Goal: Information Seeking & Learning: Learn about a topic

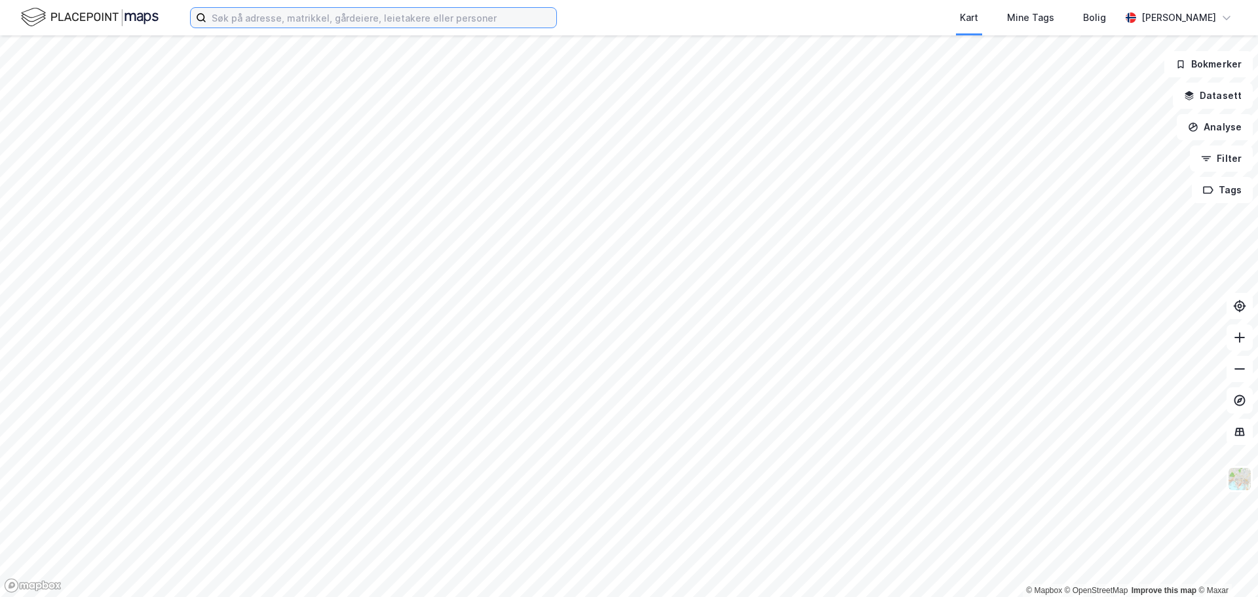
click at [259, 14] on input at bounding box center [381, 18] width 350 height 20
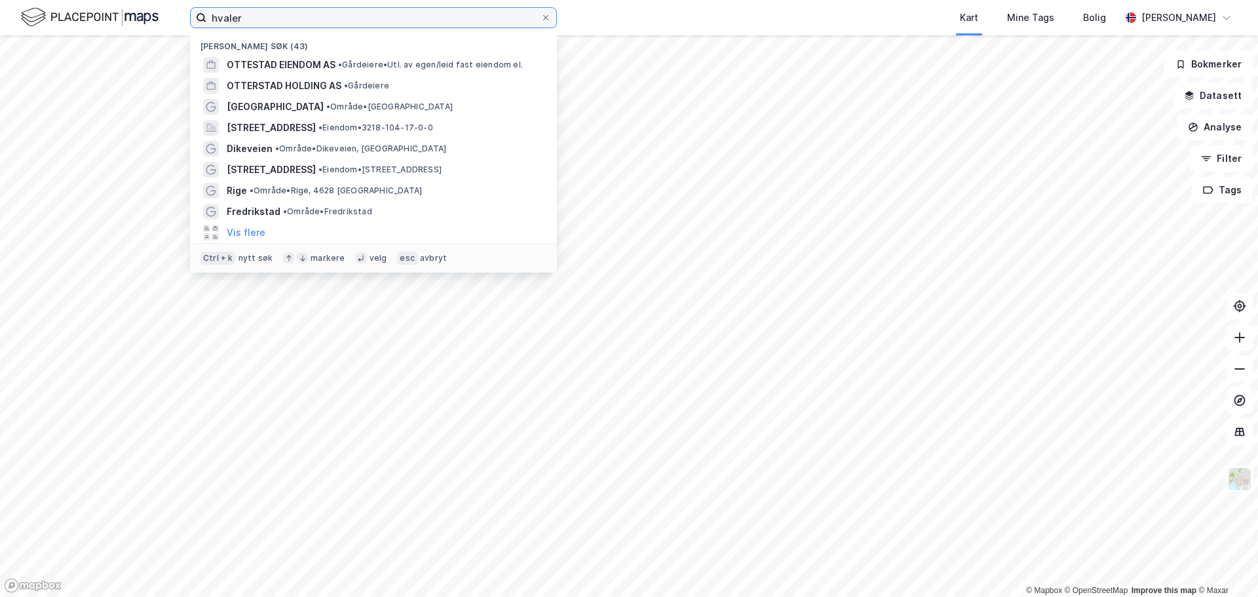
type input "hvaler"
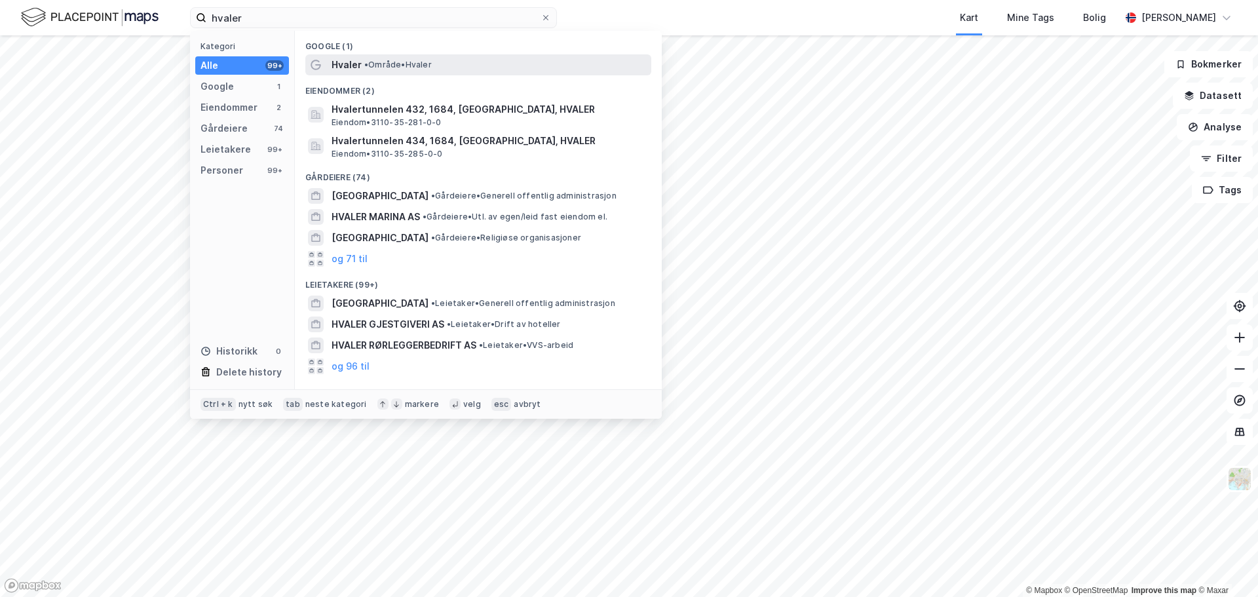
click at [343, 69] on span "Hvaler" at bounding box center [347, 65] width 30 height 16
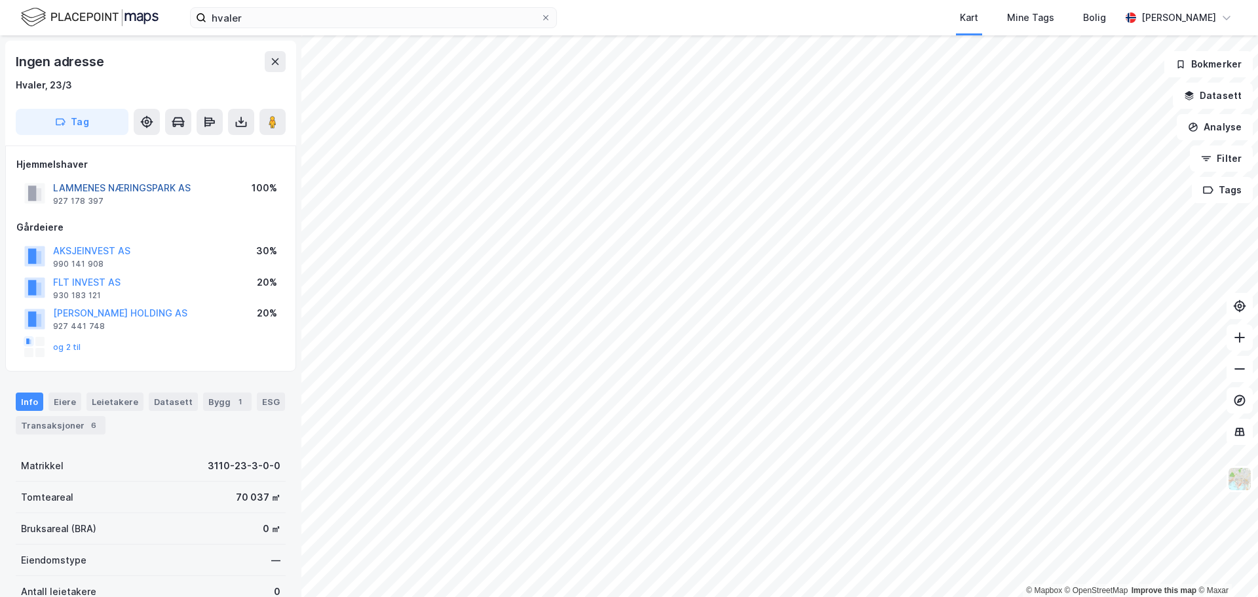
click at [0, 0] on button "LAMMENES NÆRINGSPARK AS" at bounding box center [0, 0] width 0 height 0
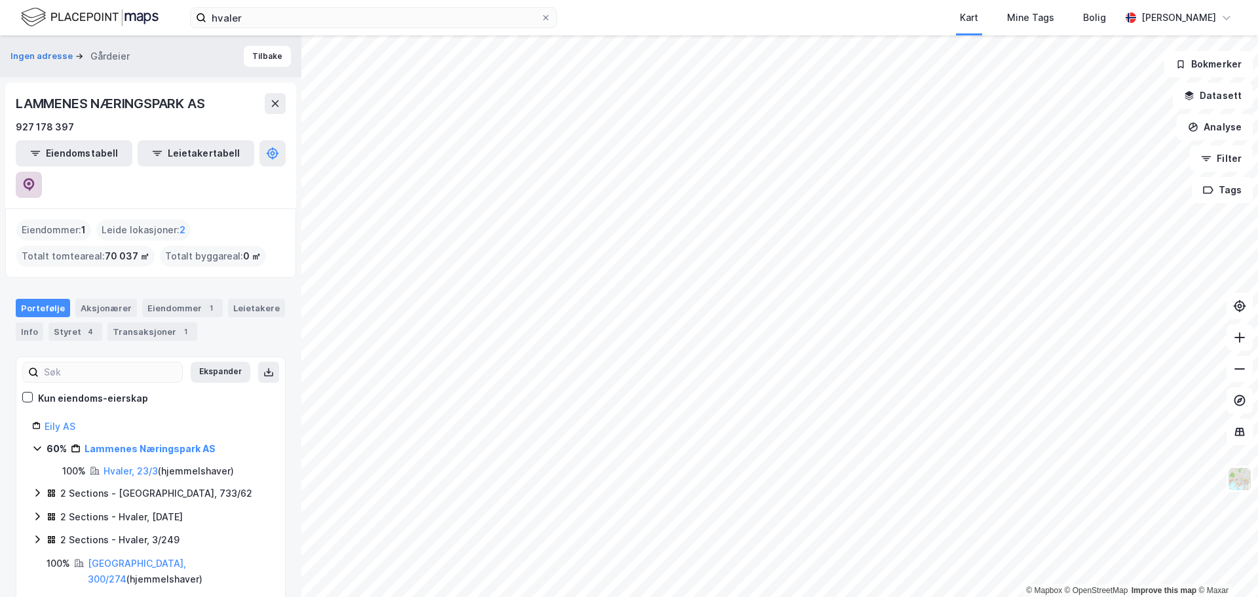
click at [35, 178] on icon at bounding box center [29, 184] width 11 height 13
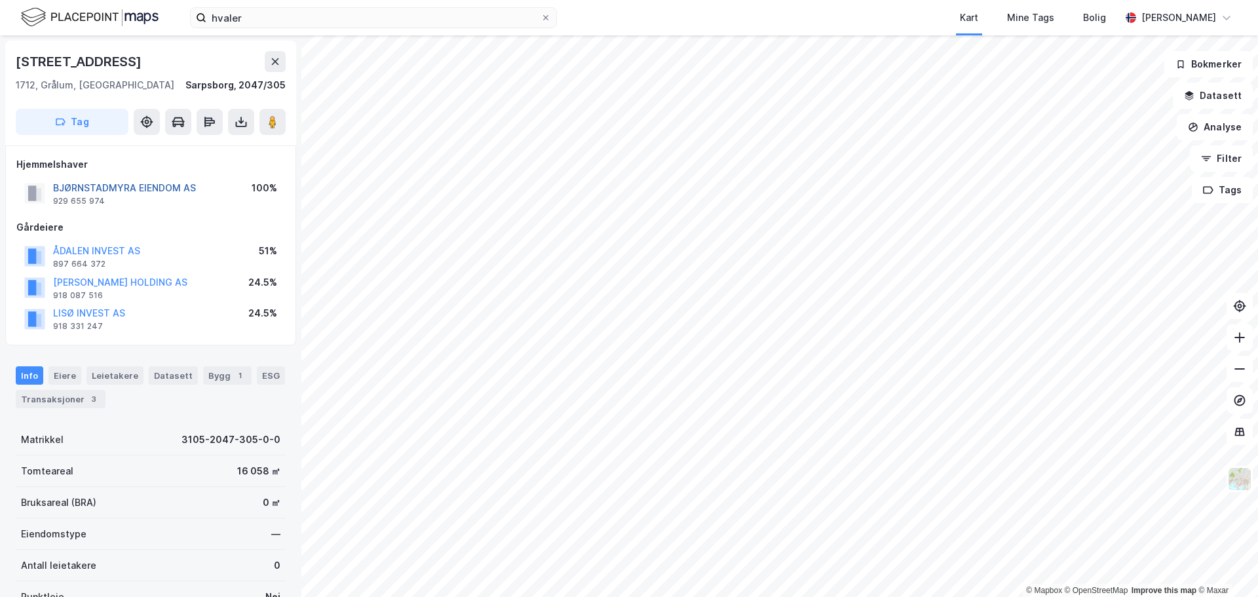
click at [0, 0] on button "BJØRNSTADMYRA EIENDOM AS" at bounding box center [0, 0] width 0 height 0
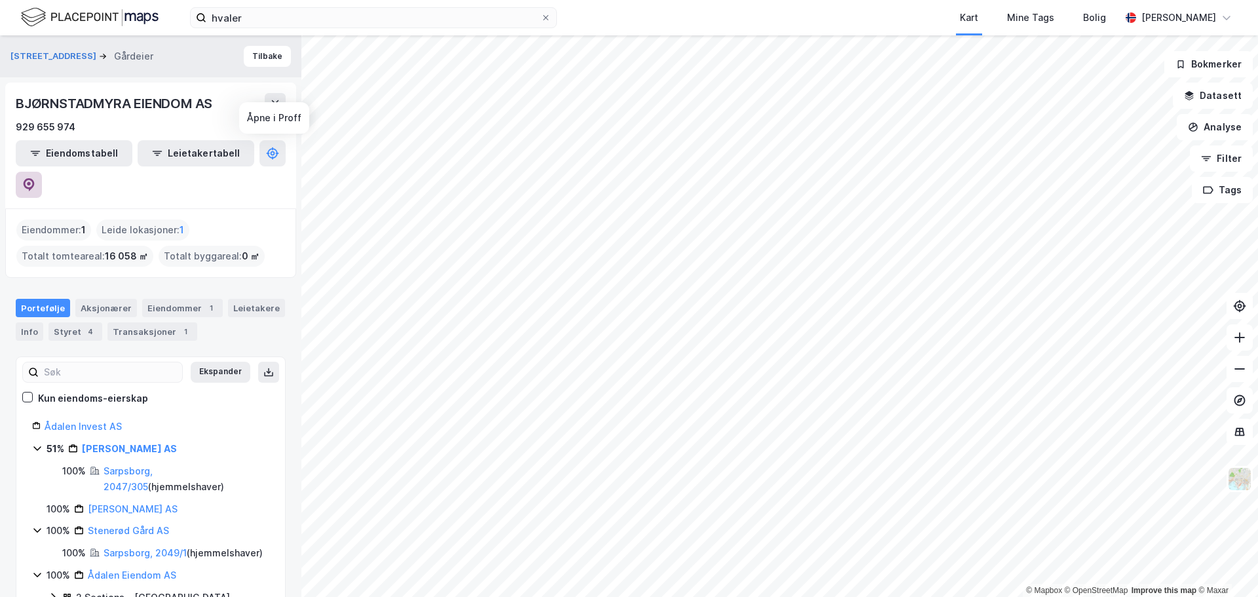
click at [35, 178] on icon at bounding box center [29, 184] width 11 height 13
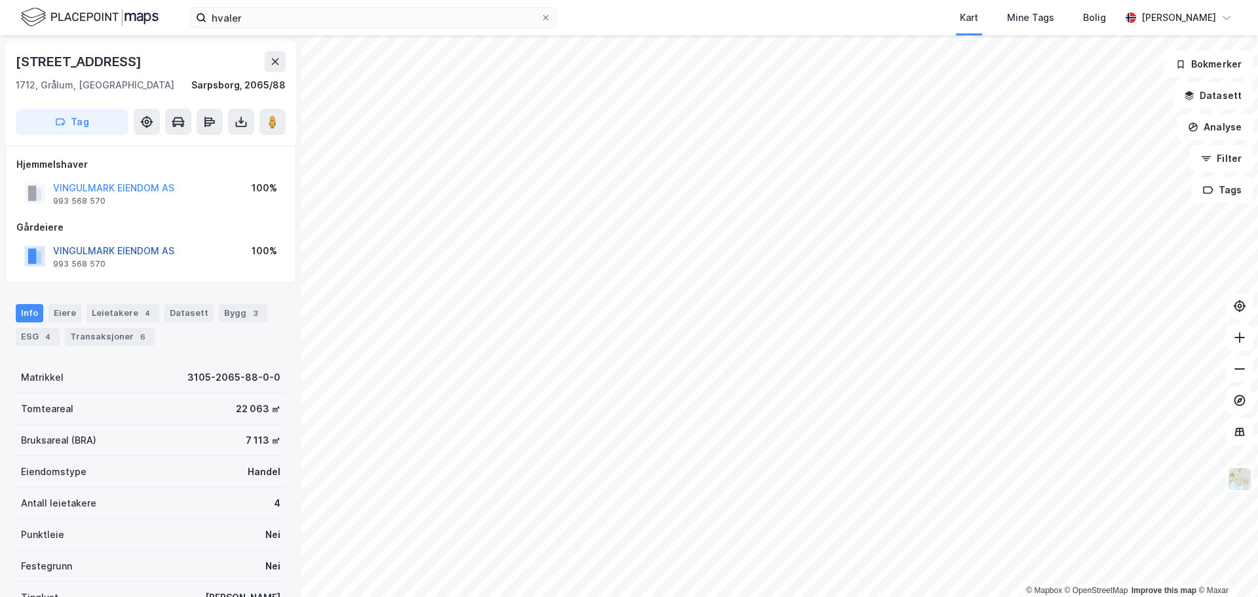
click at [0, 0] on button "VINGULMARK EIENDOM AS" at bounding box center [0, 0] width 0 height 0
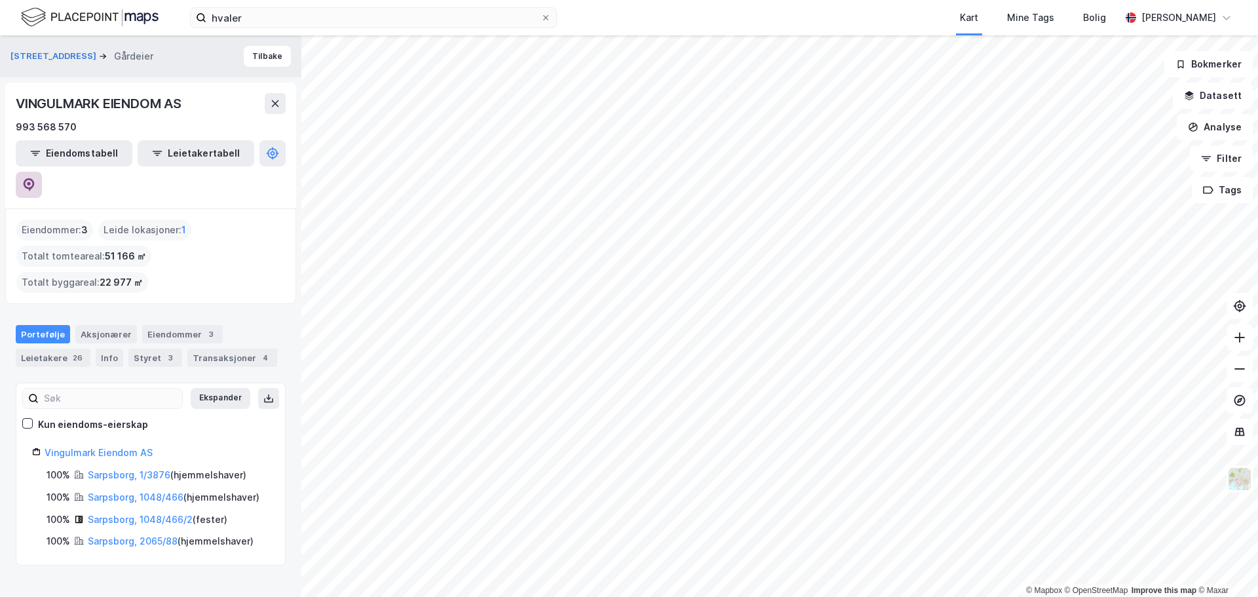
click at [35, 178] on icon at bounding box center [28, 184] width 13 height 13
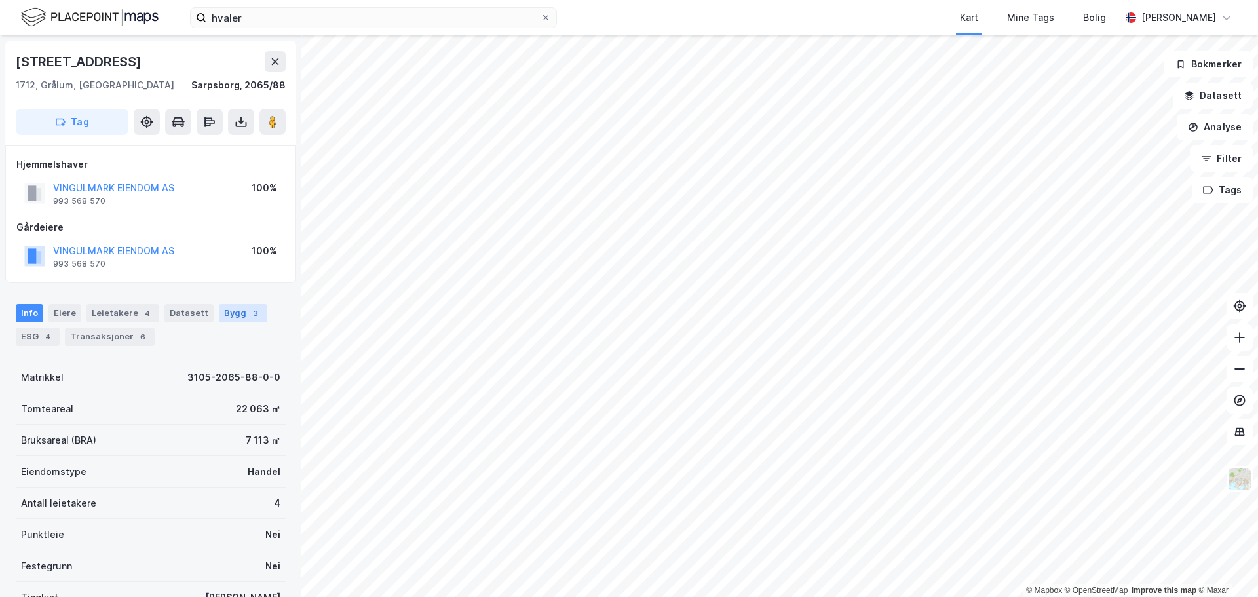
click at [234, 316] on div "Bygg 3" at bounding box center [243, 313] width 48 height 18
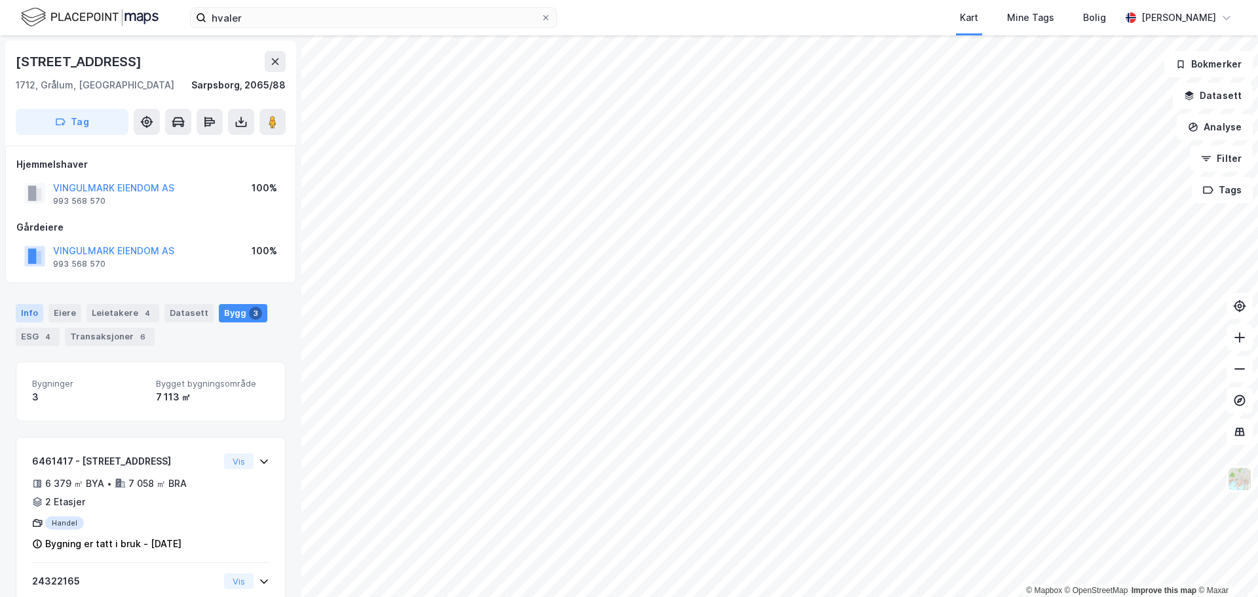
click at [38, 310] on div "Info" at bounding box center [30, 313] width 28 height 18
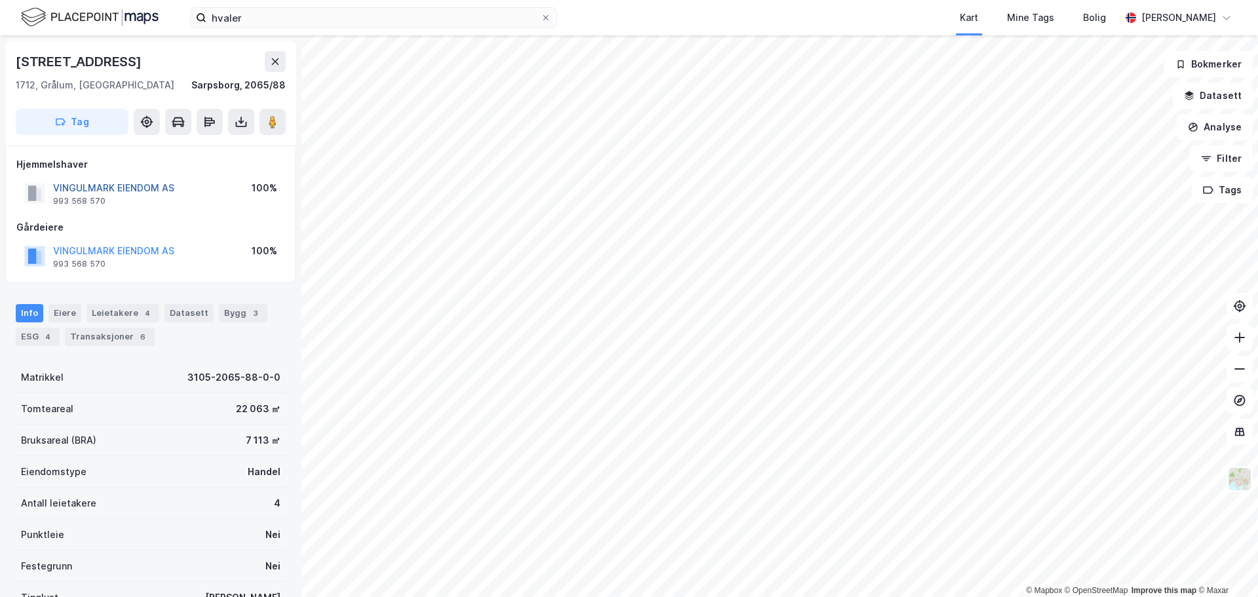
click at [0, 0] on button "VINGULMARK EIENDOM AS" at bounding box center [0, 0] width 0 height 0
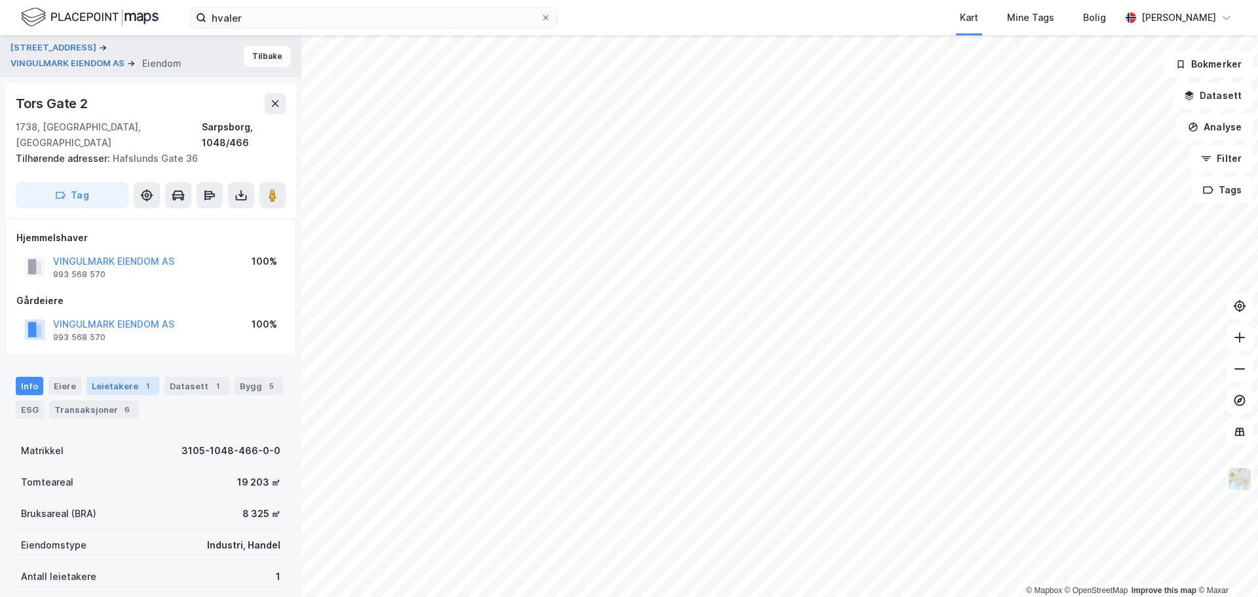
click at [93, 377] on div "Leietakere 1" at bounding box center [122, 386] width 73 height 18
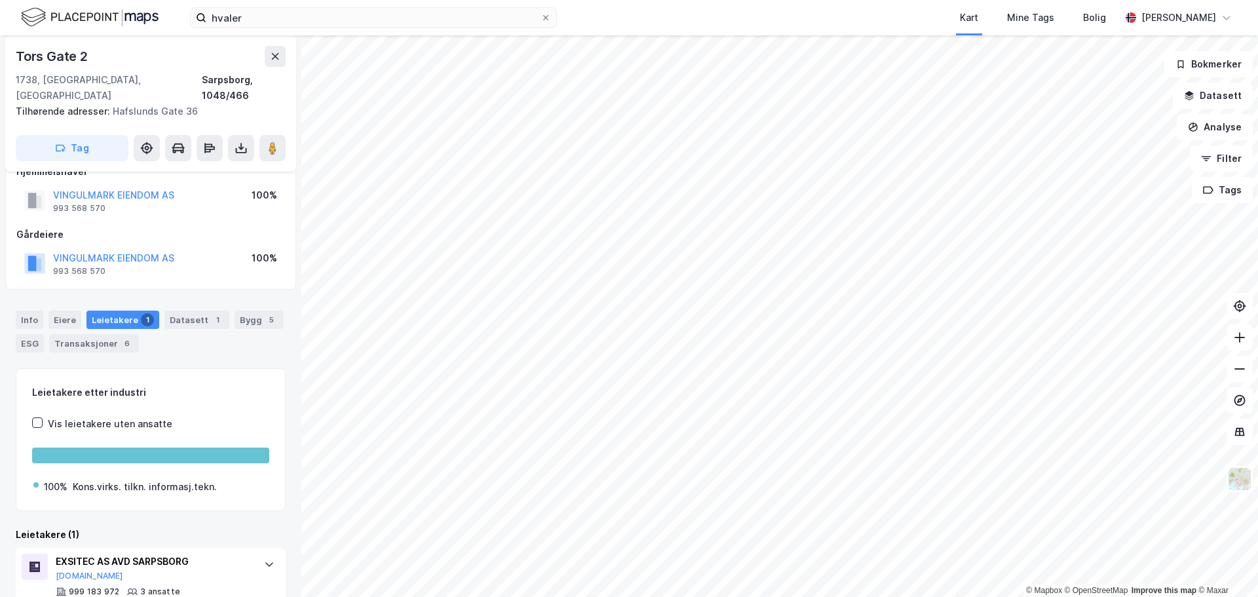
scroll to position [88, 0]
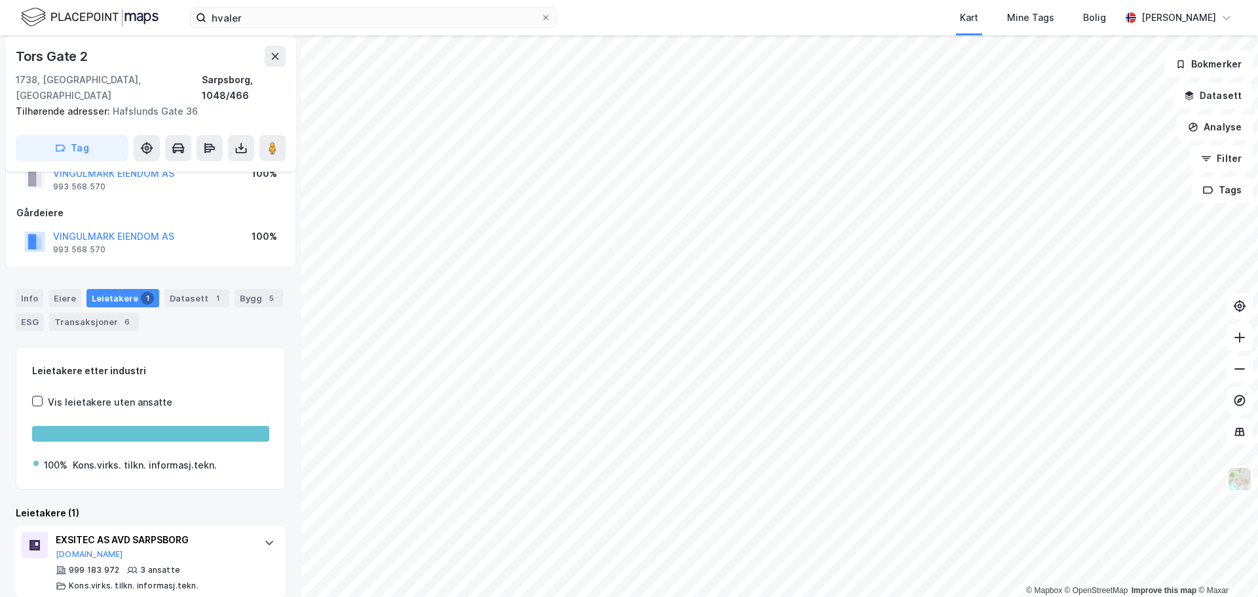
scroll to position [88, 0]
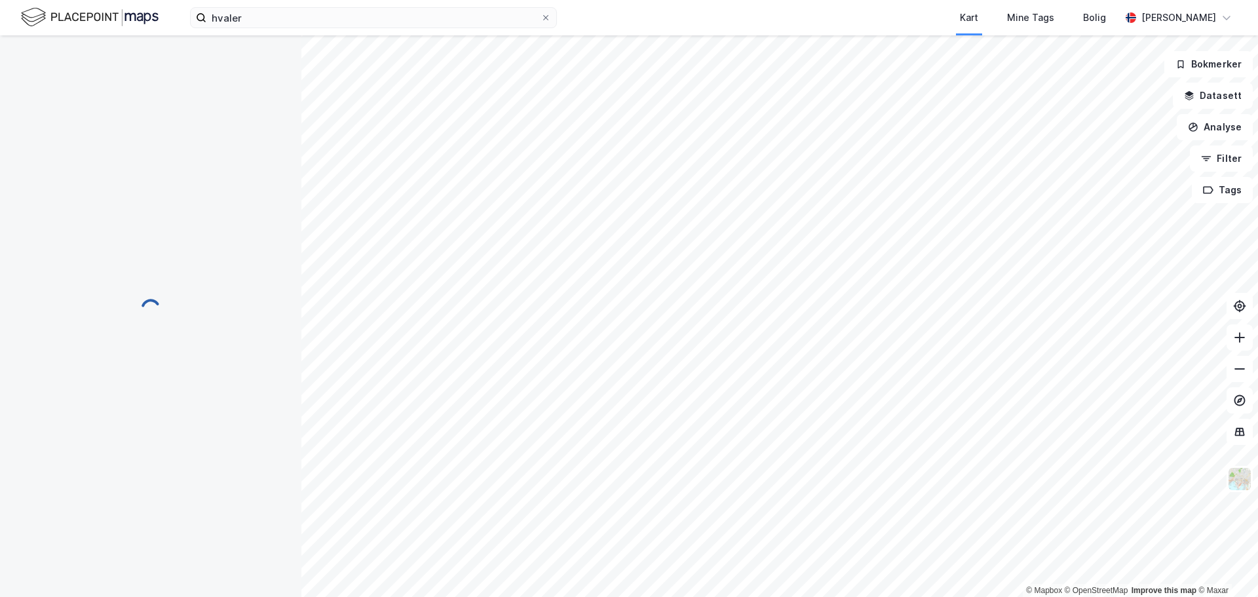
scroll to position [17, 0]
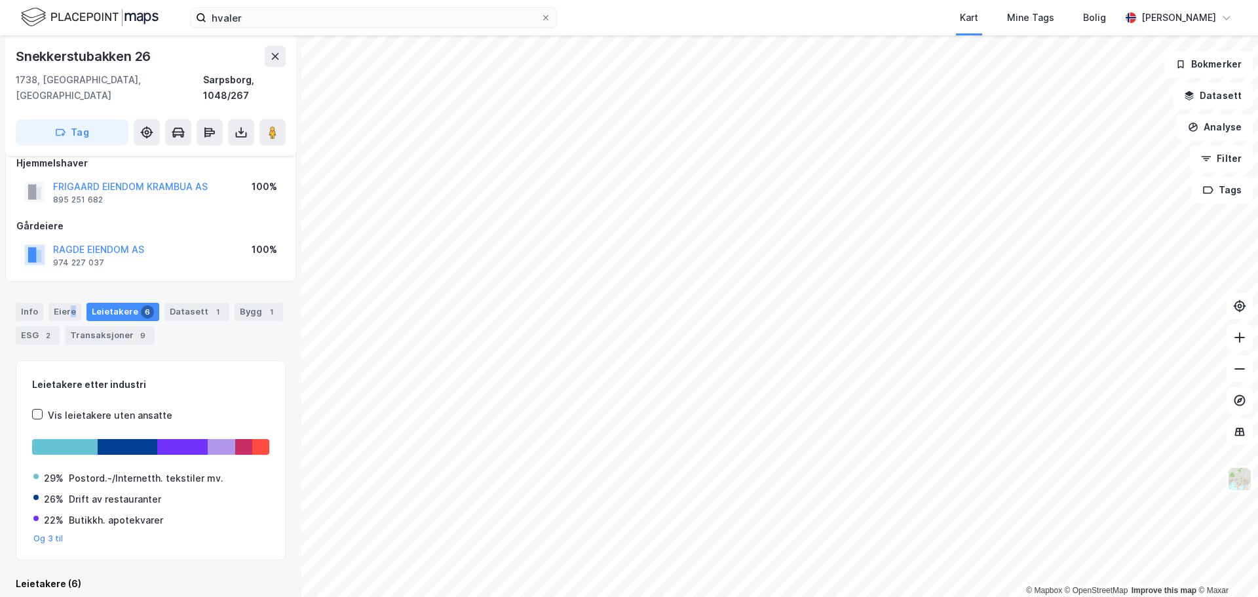
click at [70, 303] on div "Eiere" at bounding box center [64, 312] width 33 height 18
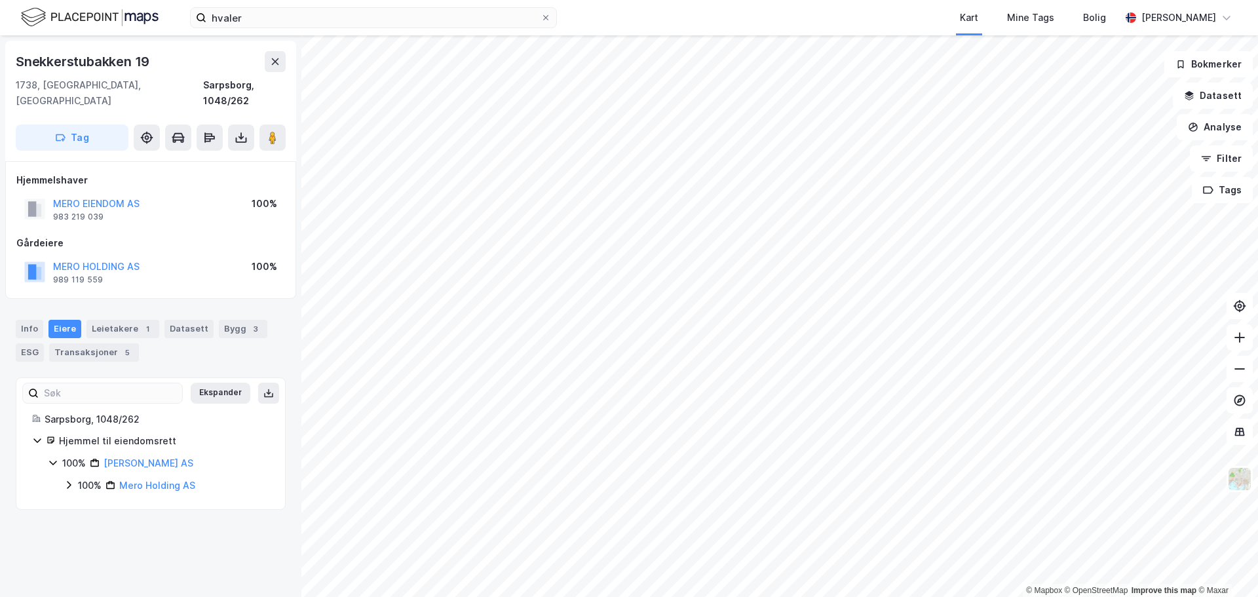
click at [90, 196] on div "MERO EIENDOM AS" at bounding box center [96, 204] width 86 height 16
click at [0, 0] on button "MERO EIENDOM AS" at bounding box center [0, 0] width 0 height 0
